Goal: Information Seeking & Learning: Check status

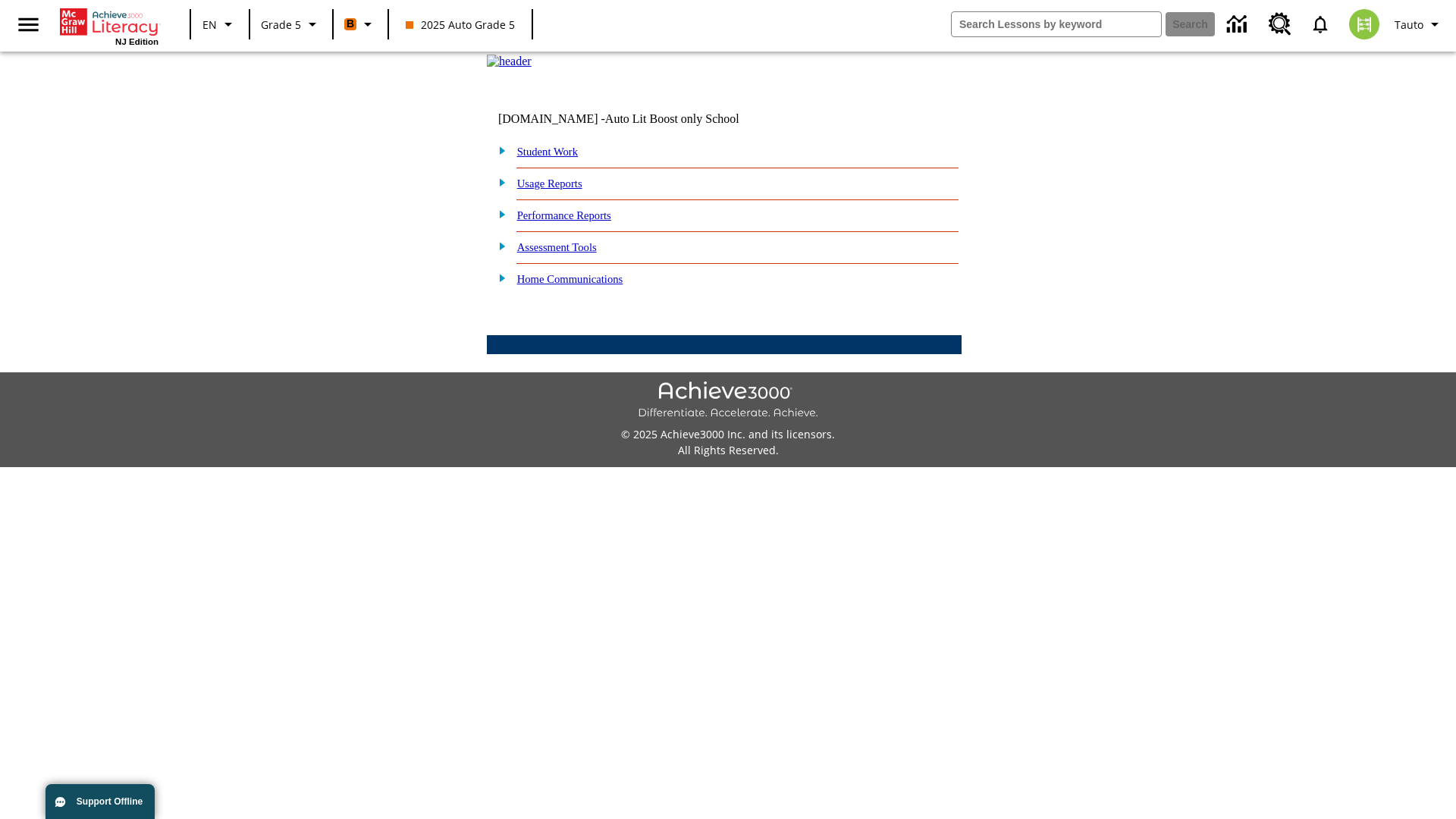
click at [580, 222] on link "Performance Reports" at bounding box center [565, 215] width 94 height 12
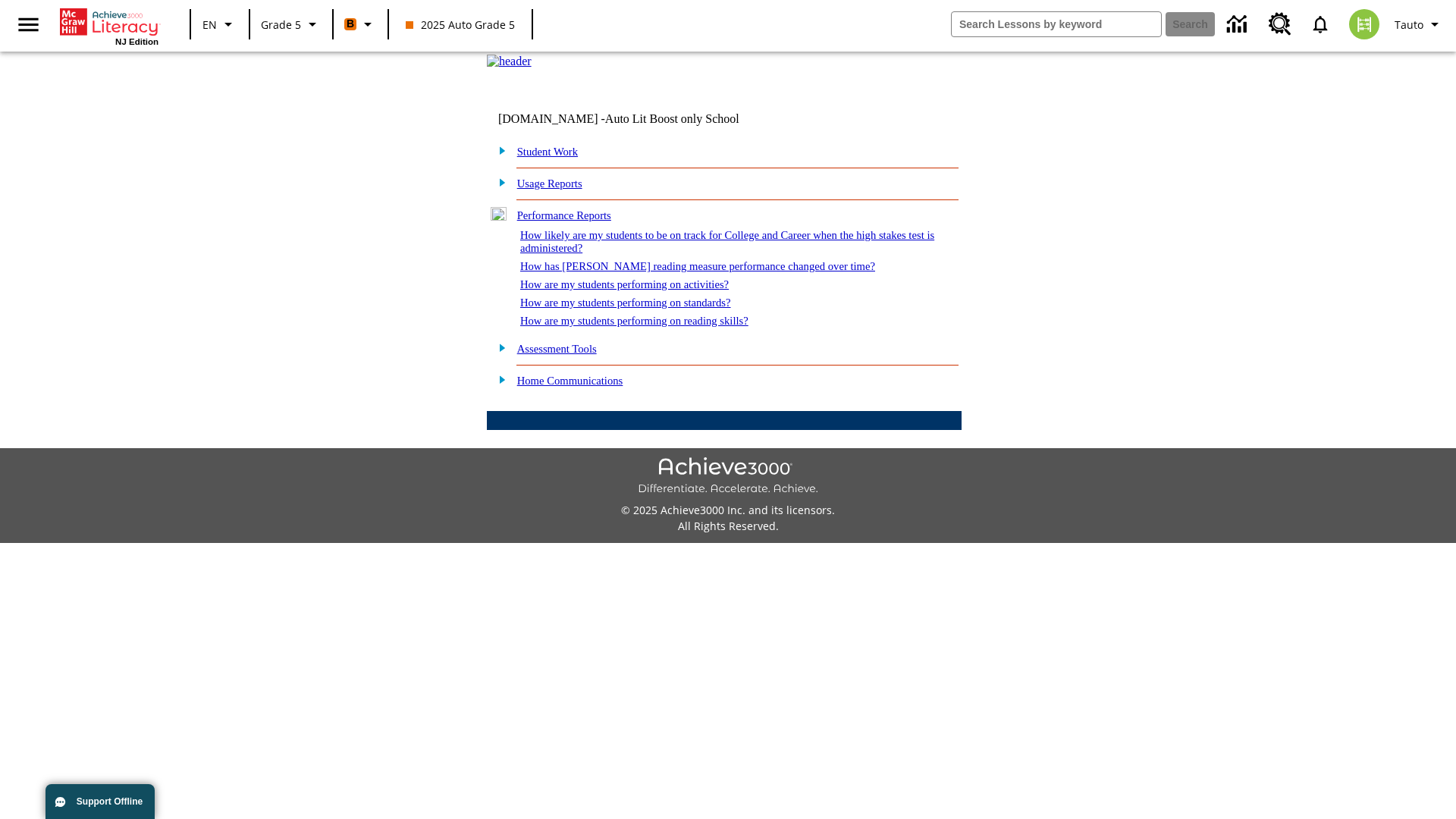
click at [690, 273] on link "How has [PERSON_NAME] reading measure performance changed over time?" at bounding box center [698, 266] width 355 height 12
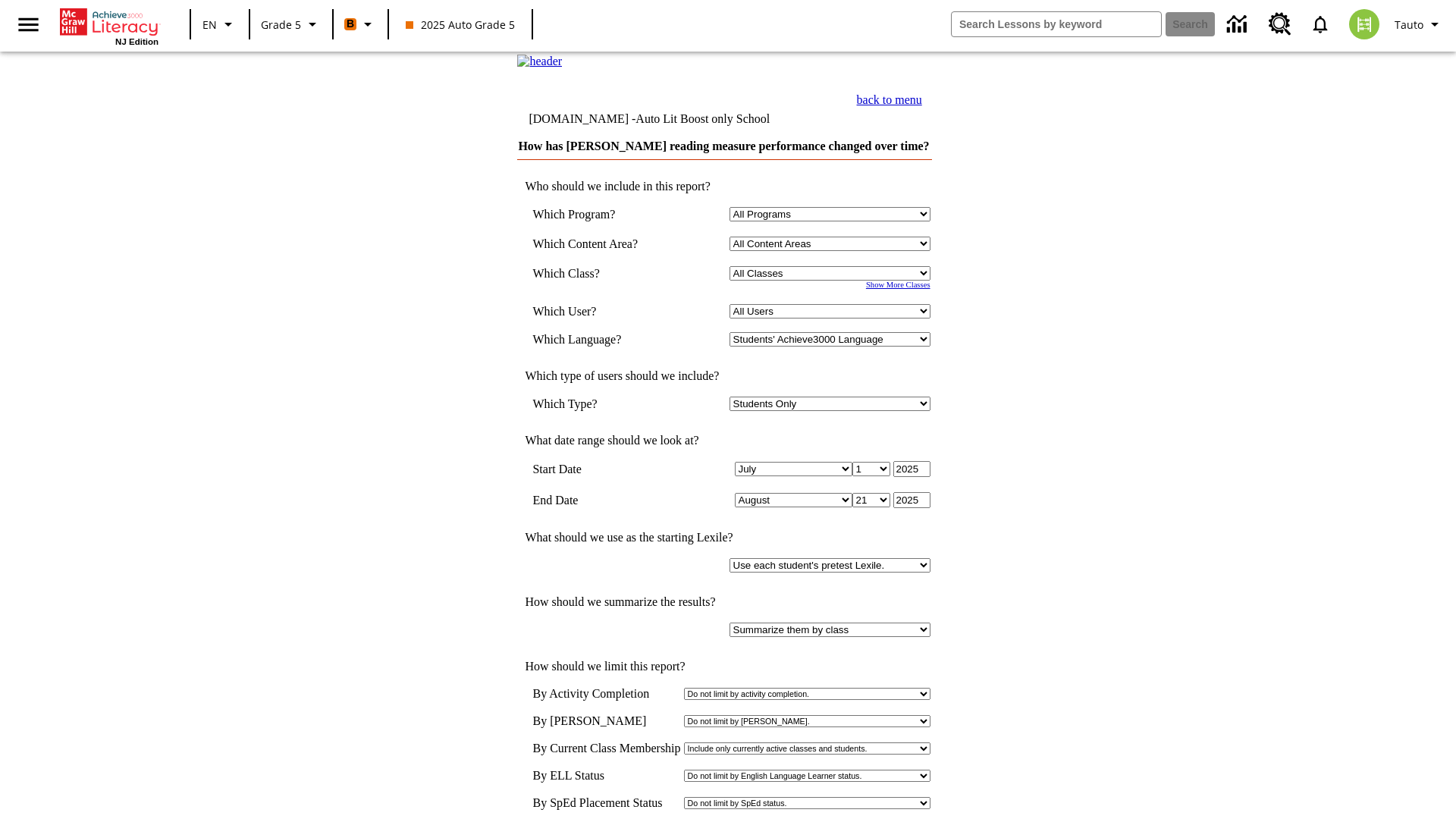
select select "11133131"
click at [832, 319] on select "All Users Cat, Sautoen Cat, Sautoes Cat, Sautoss Donotlogin, Sautoen Twoschools…" at bounding box center [830, 311] width 201 height 14
select select "21437107"
